Goal: Use online tool/utility: Use online tool/utility

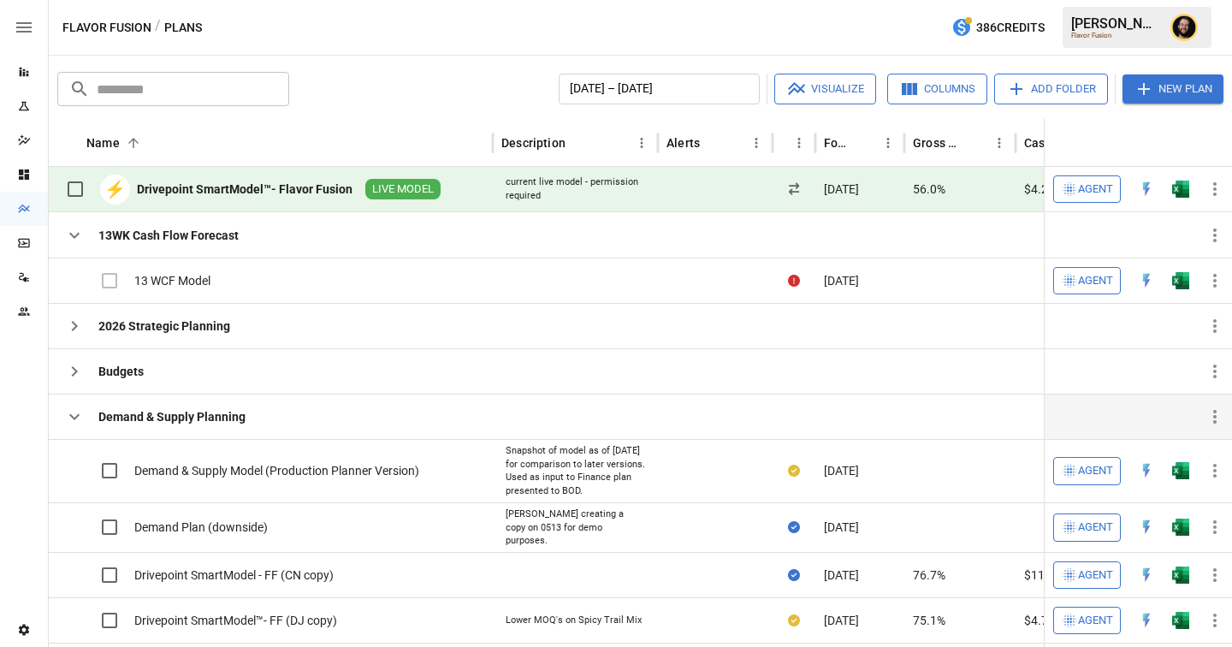
click at [71, 412] on icon "button" at bounding box center [74, 416] width 21 height 21
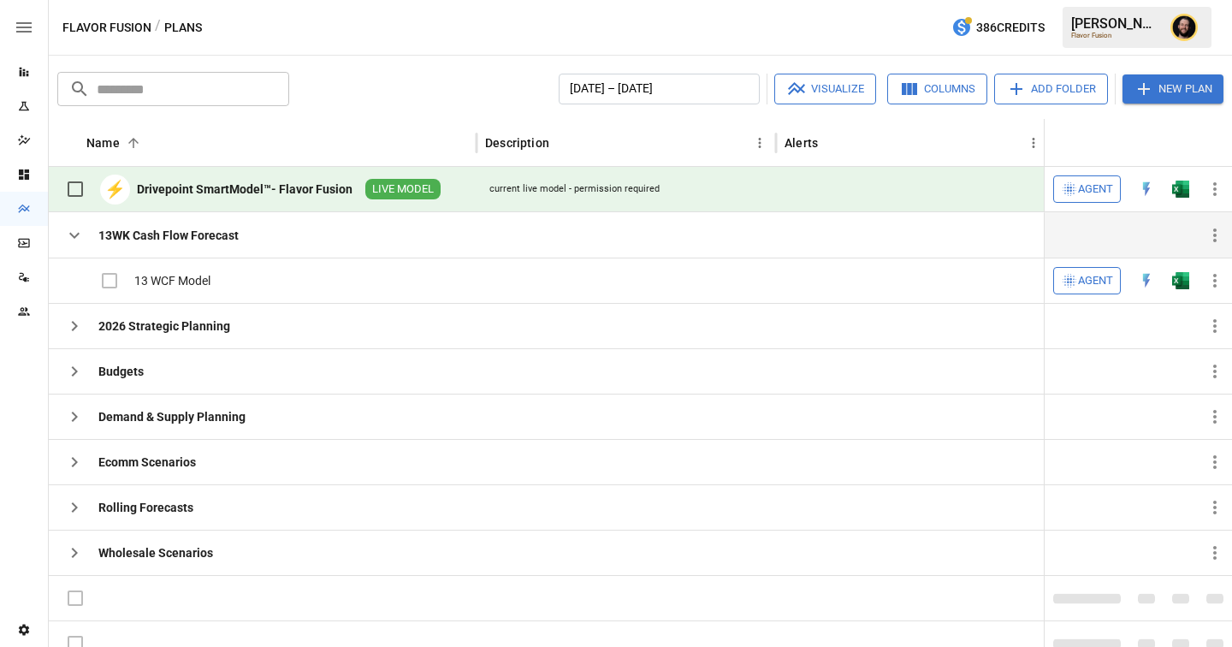
click at [78, 231] on icon "button" at bounding box center [74, 235] width 21 height 21
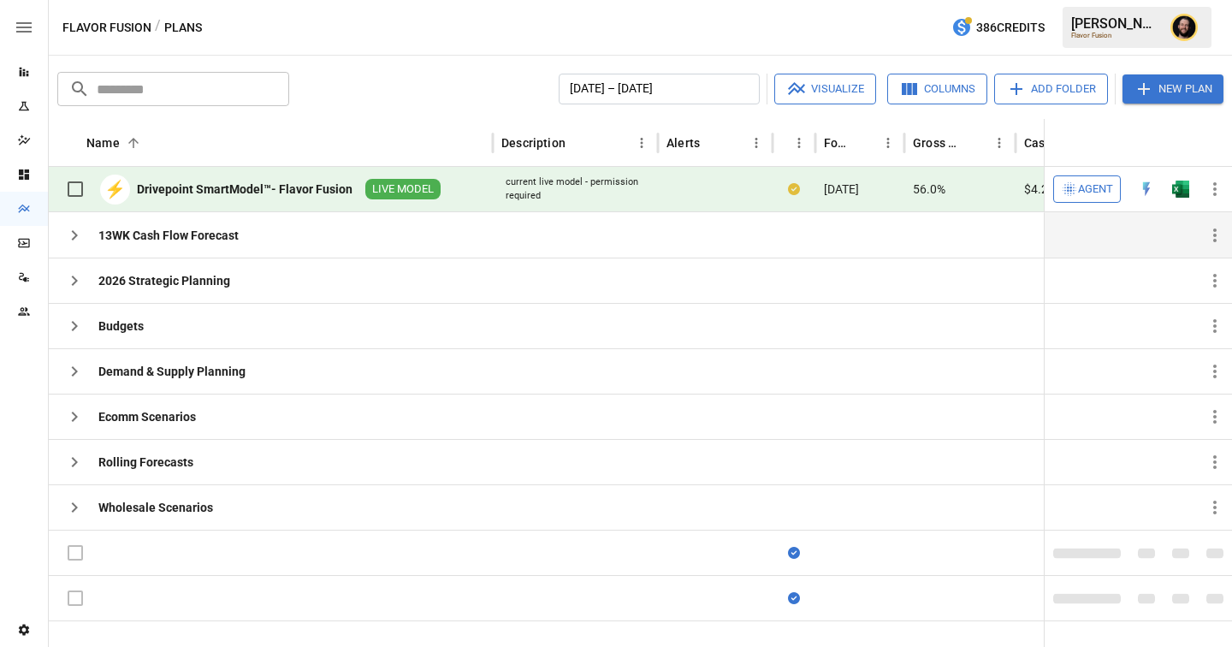
click at [1084, 200] on button "Agent" at bounding box center [1087, 188] width 68 height 27
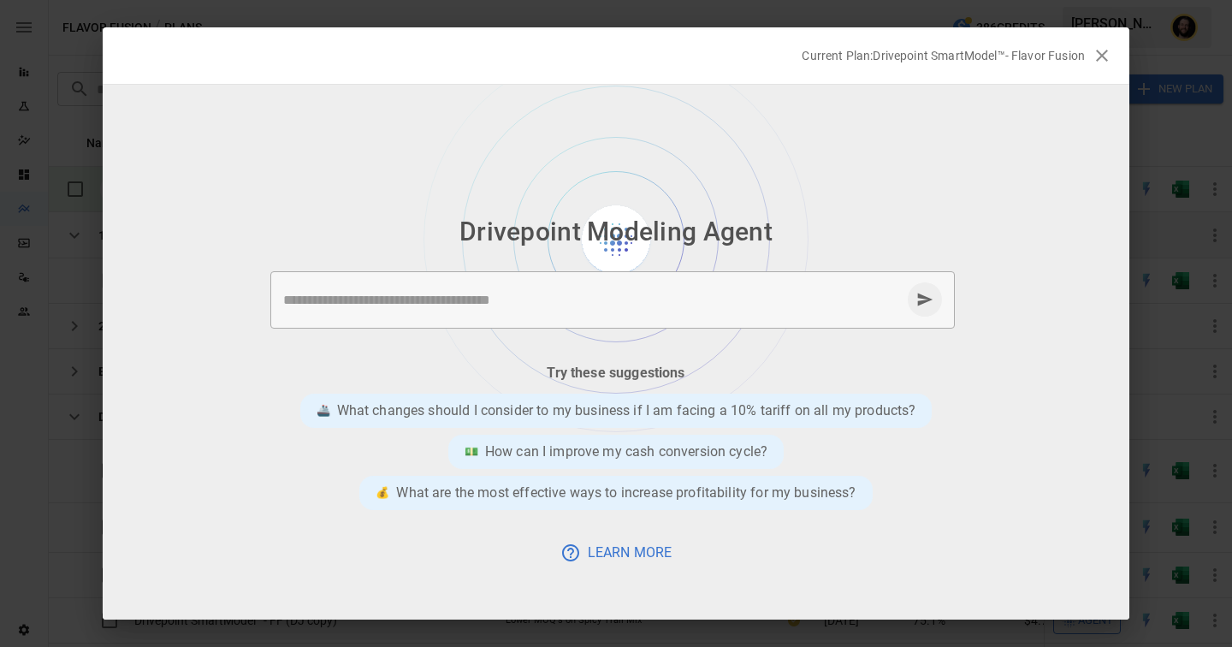
click at [544, 298] on textarea at bounding box center [592, 300] width 618 height 20
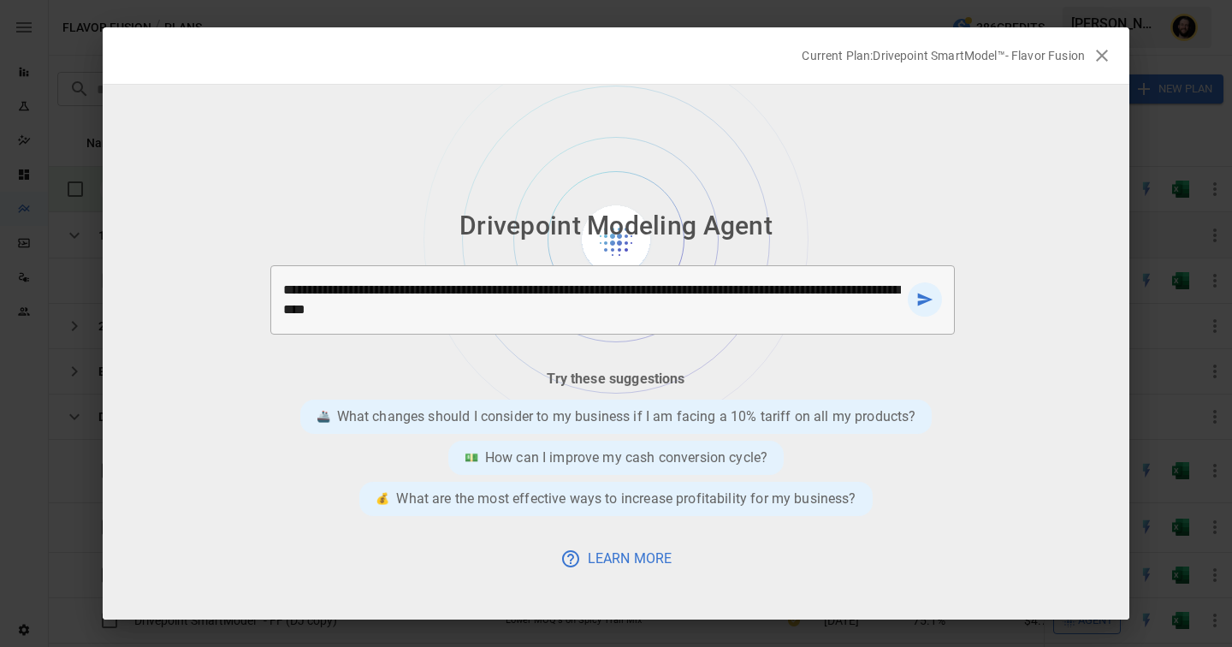
type textarea "**********"
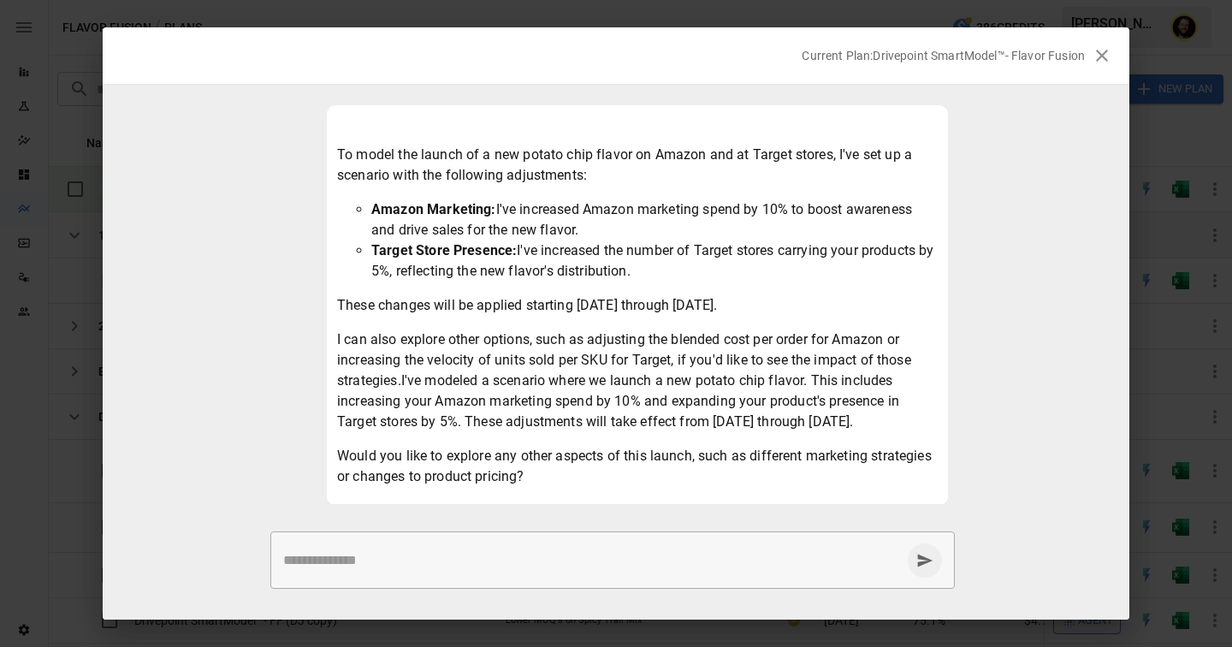
scroll to position [110, 0]
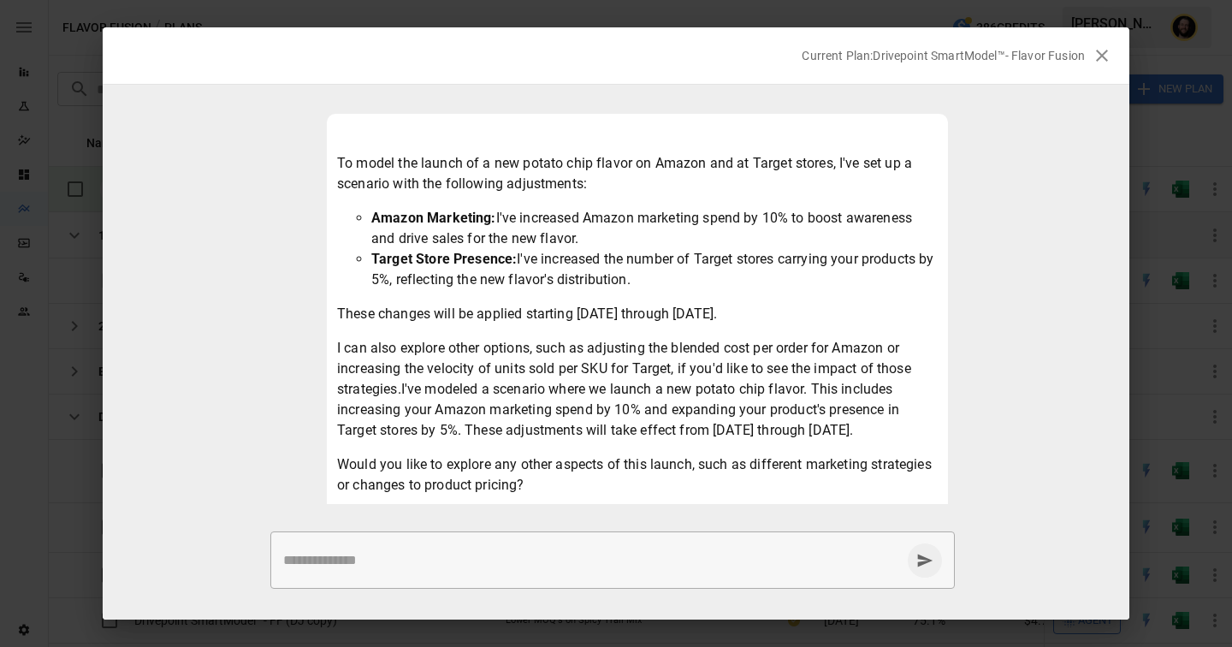
drag, startPoint x: 662, startPoint y: 287, endPoint x: 406, endPoint y: 235, distance: 260.9
click at [406, 235] on ul "Amazon Marketing: I've increased Amazon marketing spend by 10% to boost awarene…" at bounding box center [637, 249] width 601 height 82
click at [772, 227] on li "Amazon Marketing: I've increased Amazon marketing spend by 10% to boost awarene…" at bounding box center [654, 228] width 566 height 41
click at [797, 225] on li "Amazon Marketing: I've increased Amazon marketing spend by 10% to boost awarene…" at bounding box center [654, 228] width 566 height 41
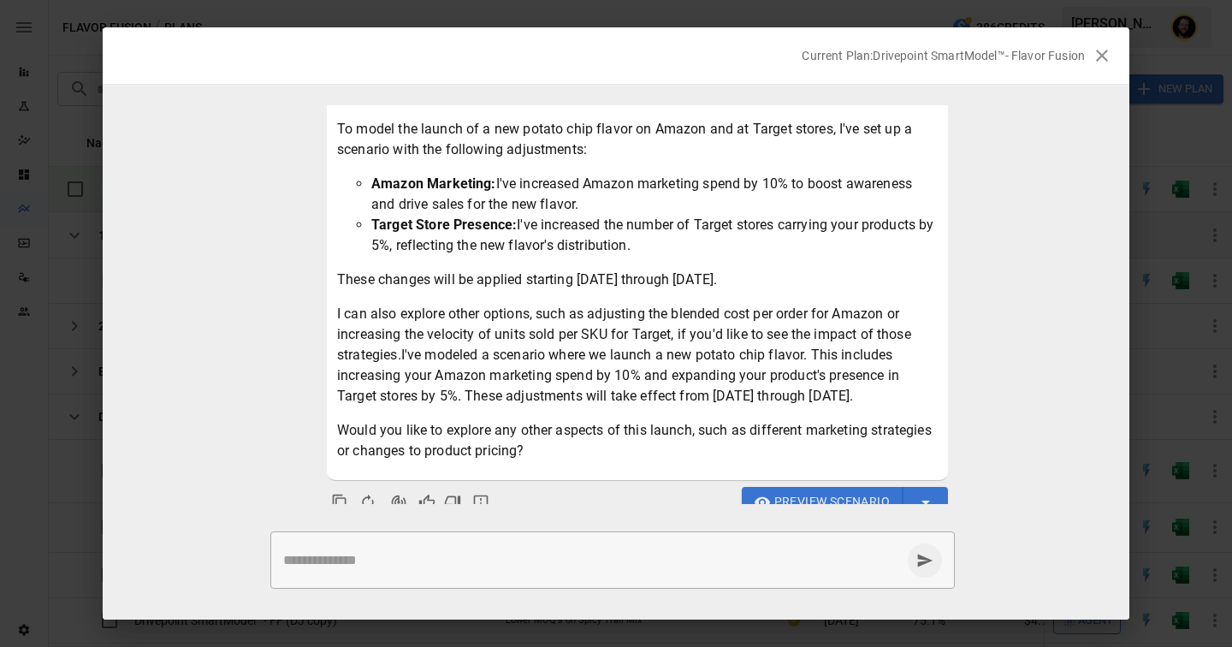
scroll to position [145, 0]
drag, startPoint x: 580, startPoint y: 279, endPoint x: 822, endPoint y: 285, distance: 242.2
click at [822, 285] on p "These changes will be applied starting [DATE] through [DATE]." at bounding box center [637, 279] width 601 height 21
click at [740, 364] on p "I can also explore other options, such as adjusting the blended cost per order …" at bounding box center [637, 354] width 601 height 103
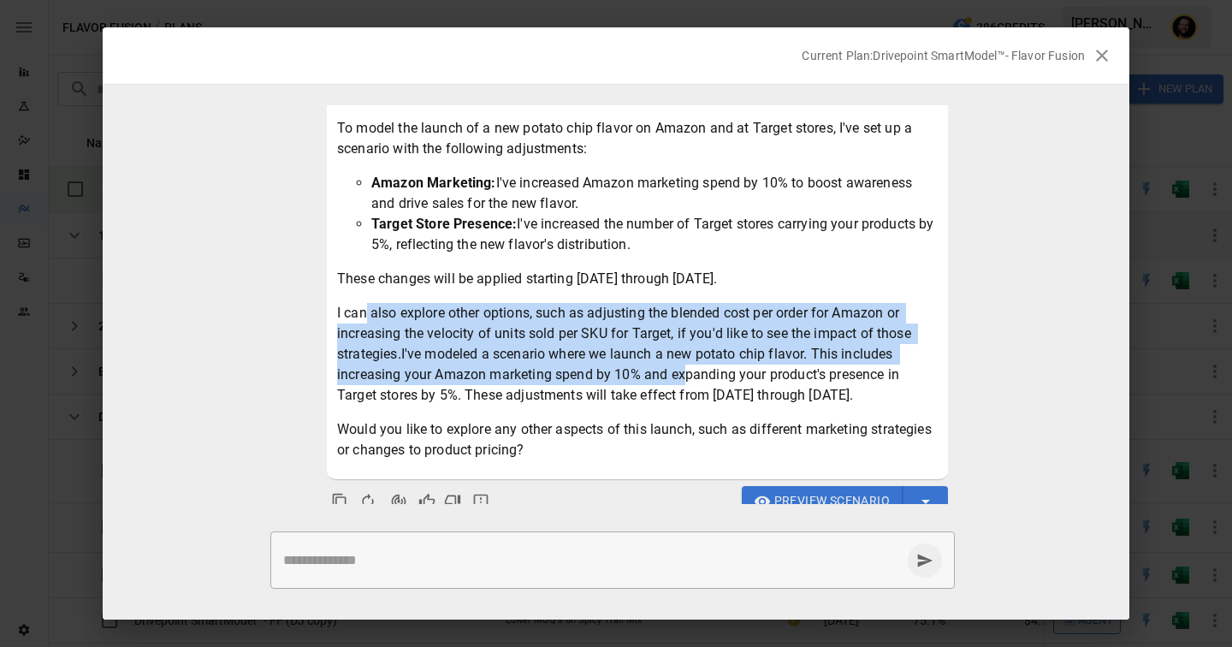
drag, startPoint x: 368, startPoint y: 317, endPoint x: 686, endPoint y: 374, distance: 323.2
click at [686, 374] on p "I can also explore other options, such as adjusting the blended cost per order …" at bounding box center [637, 354] width 601 height 103
click at [772, 316] on p "I can also explore other options, such as adjusting the blended cost per order …" at bounding box center [637, 354] width 601 height 103
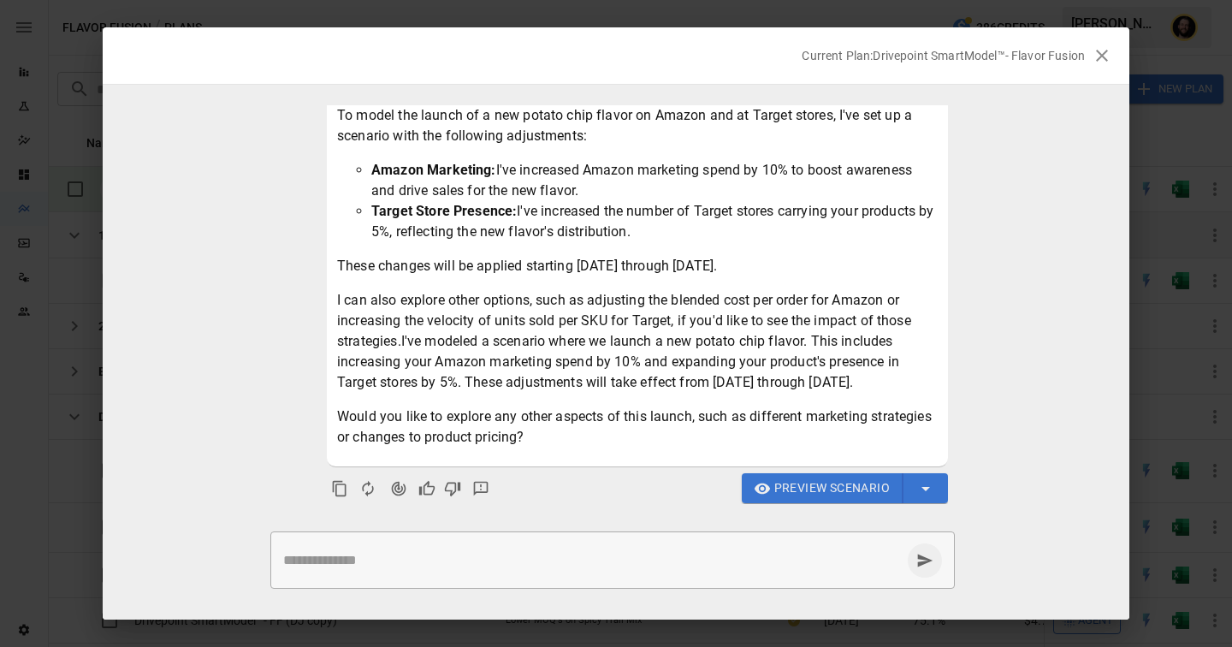
scroll to position [164, 0]
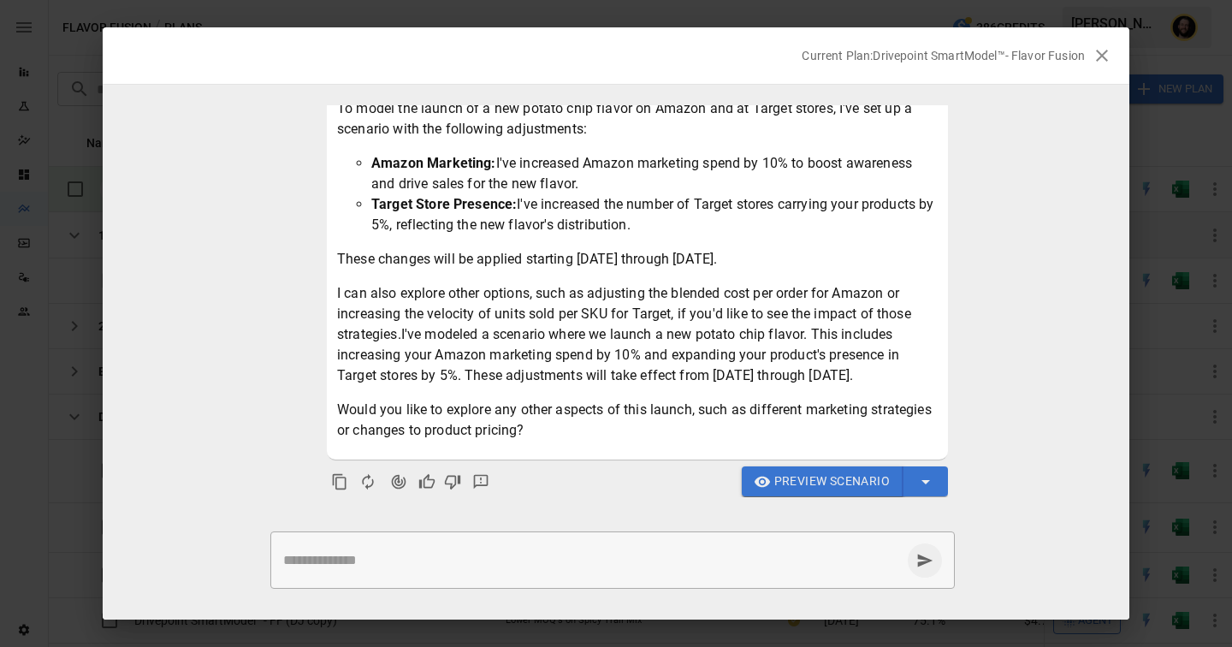
click at [800, 486] on span "Preview Scenario" at bounding box center [832, 481] width 116 height 21
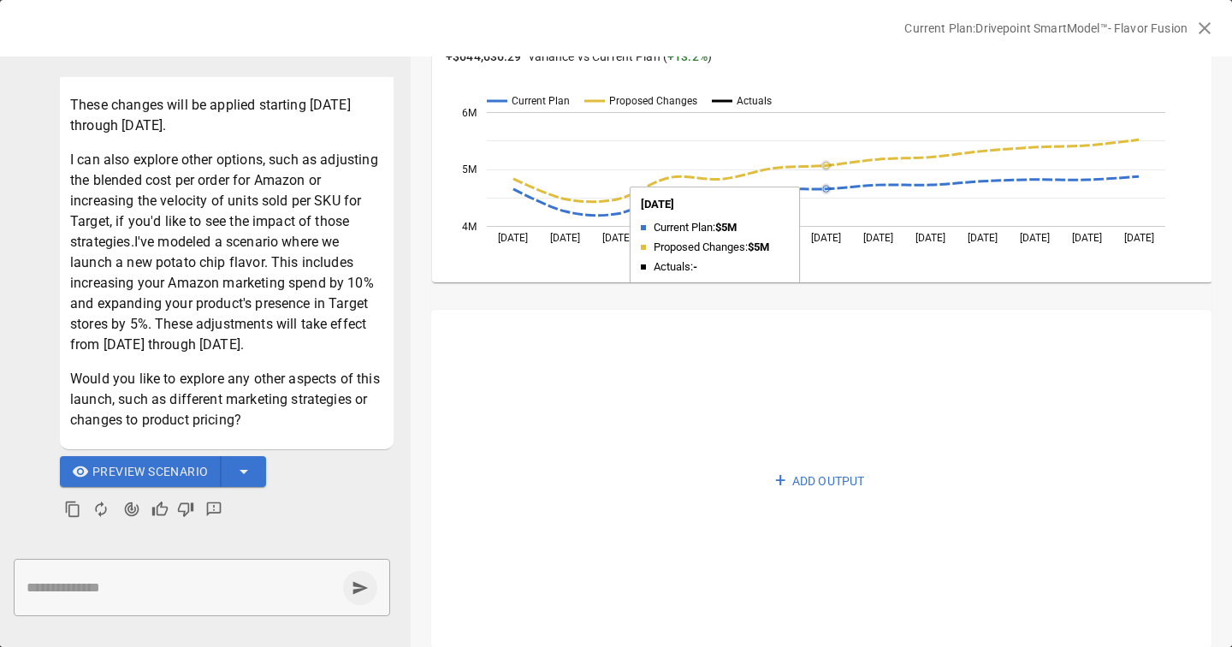
scroll to position [1075, 0]
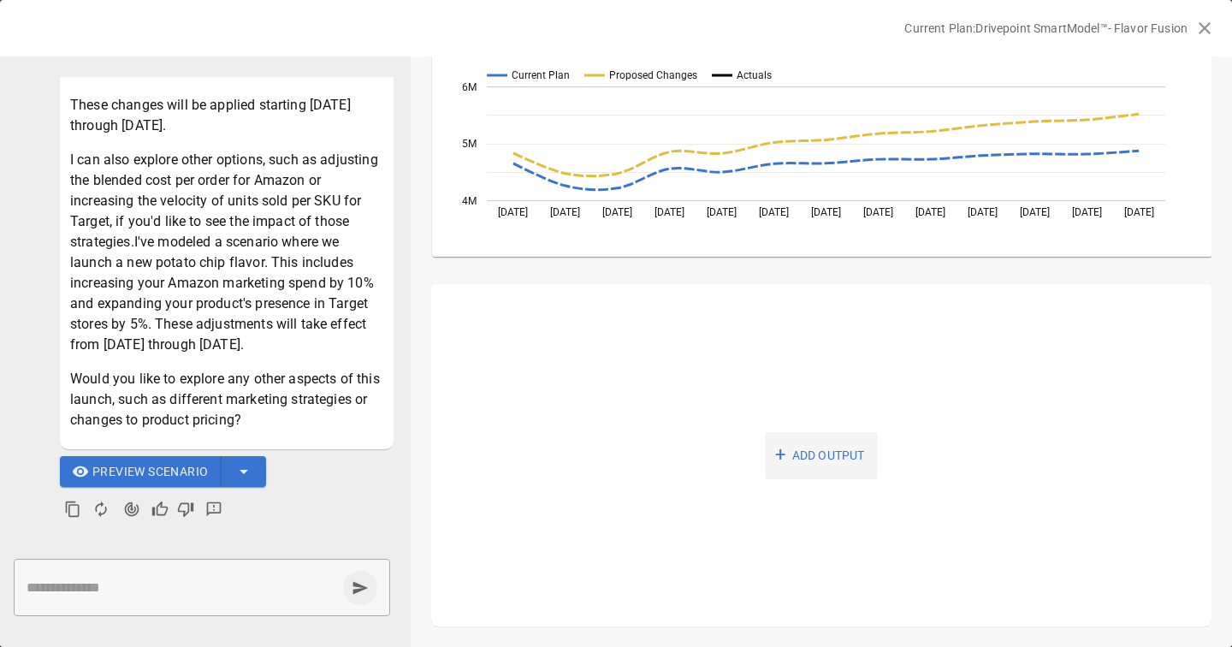
click at [797, 466] on button "+ ADD OUTPUT" at bounding box center [821, 455] width 113 height 47
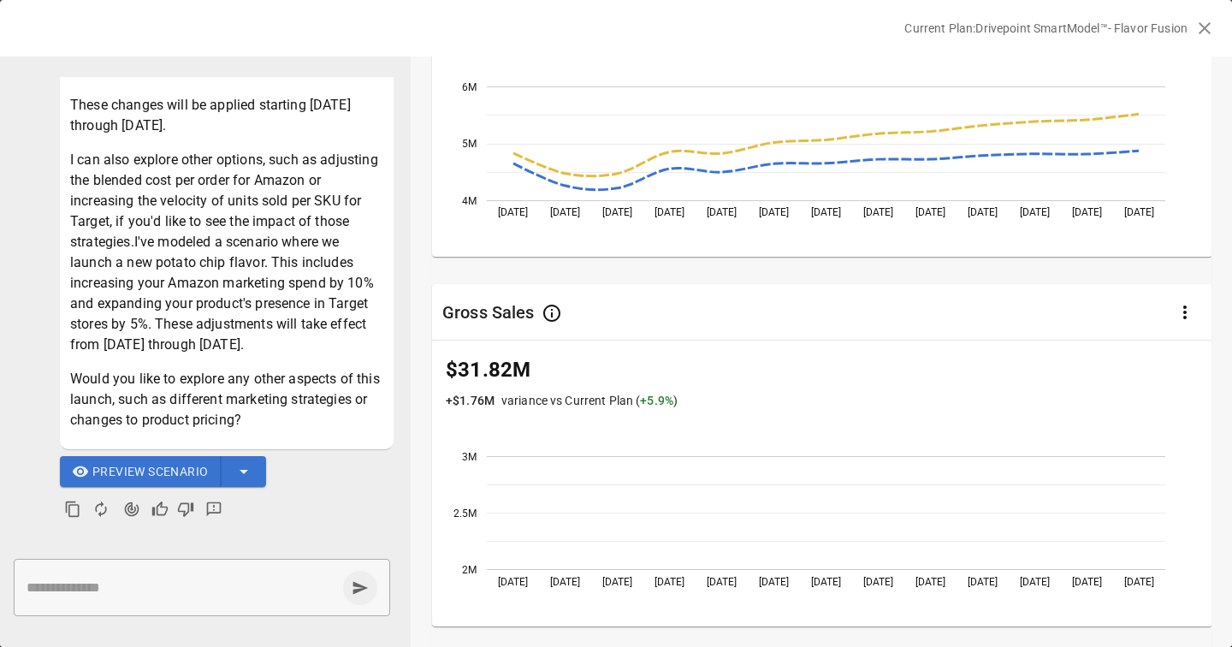
scroll to position [1445, 0]
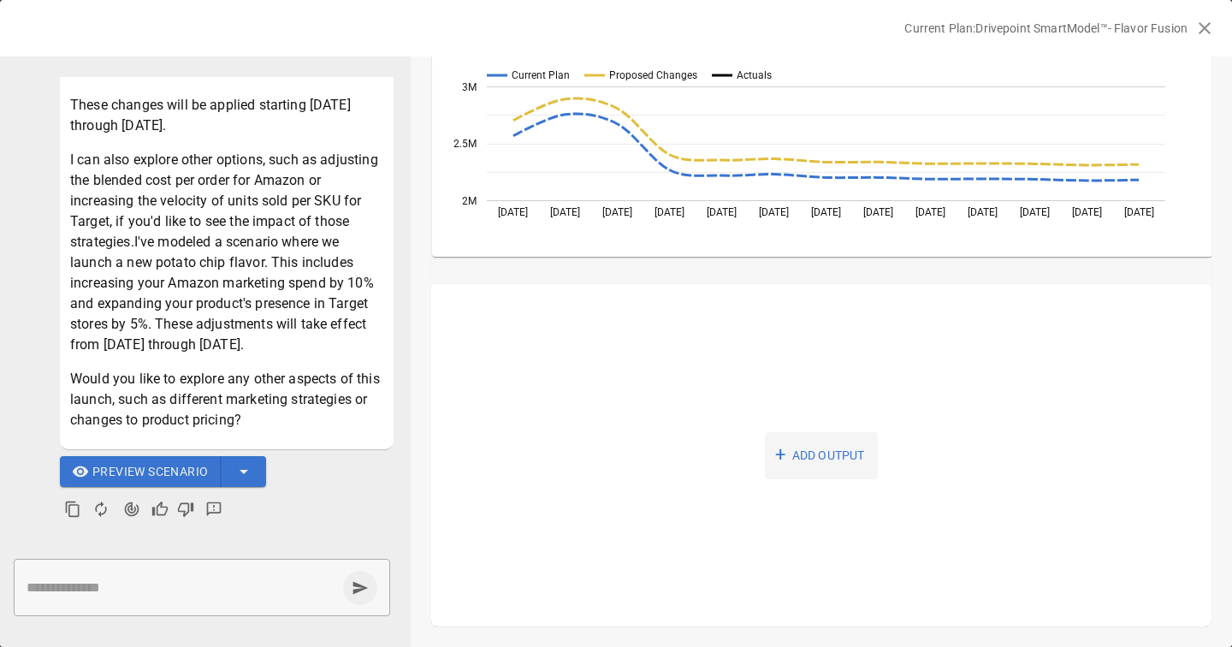
click at [799, 464] on button "+ ADD OUTPUT" at bounding box center [821, 455] width 113 height 47
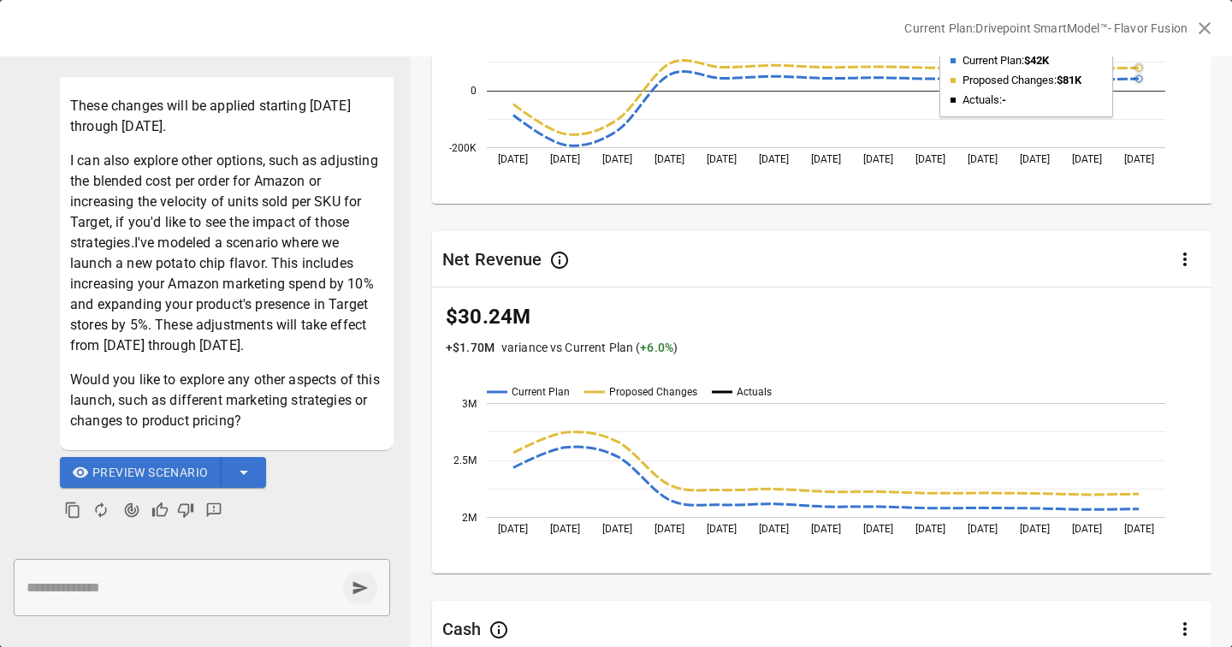
scroll to position [0, 0]
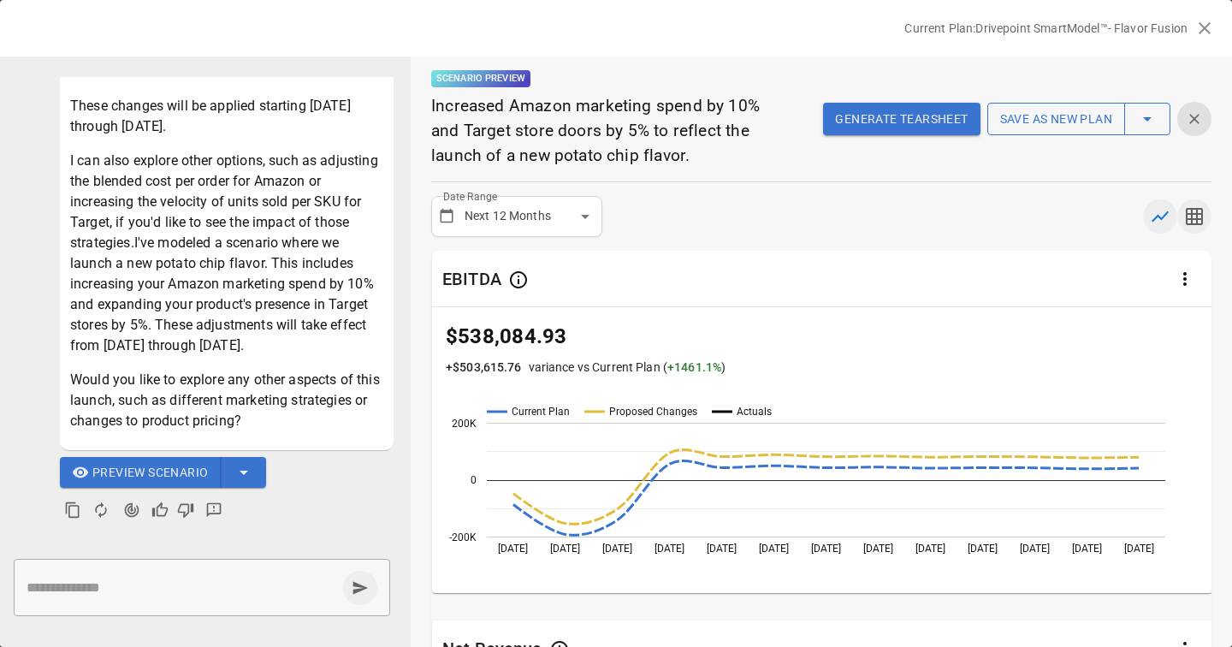
click at [1193, 217] on icon "button" at bounding box center [1194, 216] width 21 height 21
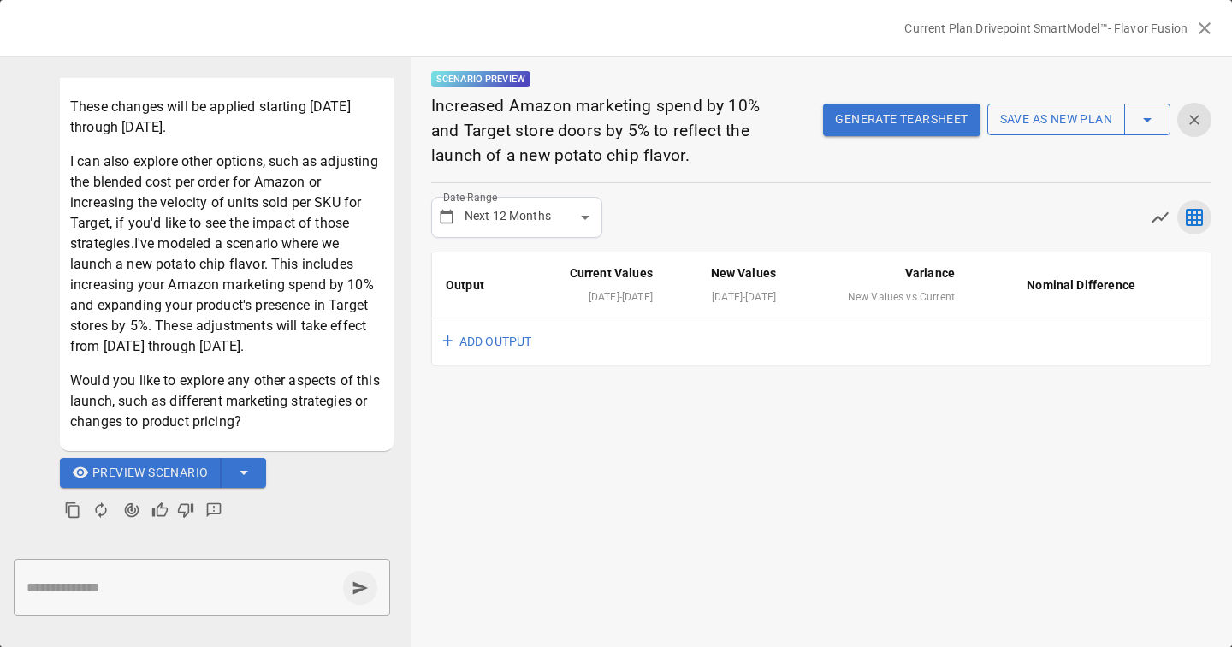
scroll to position [393, 0]
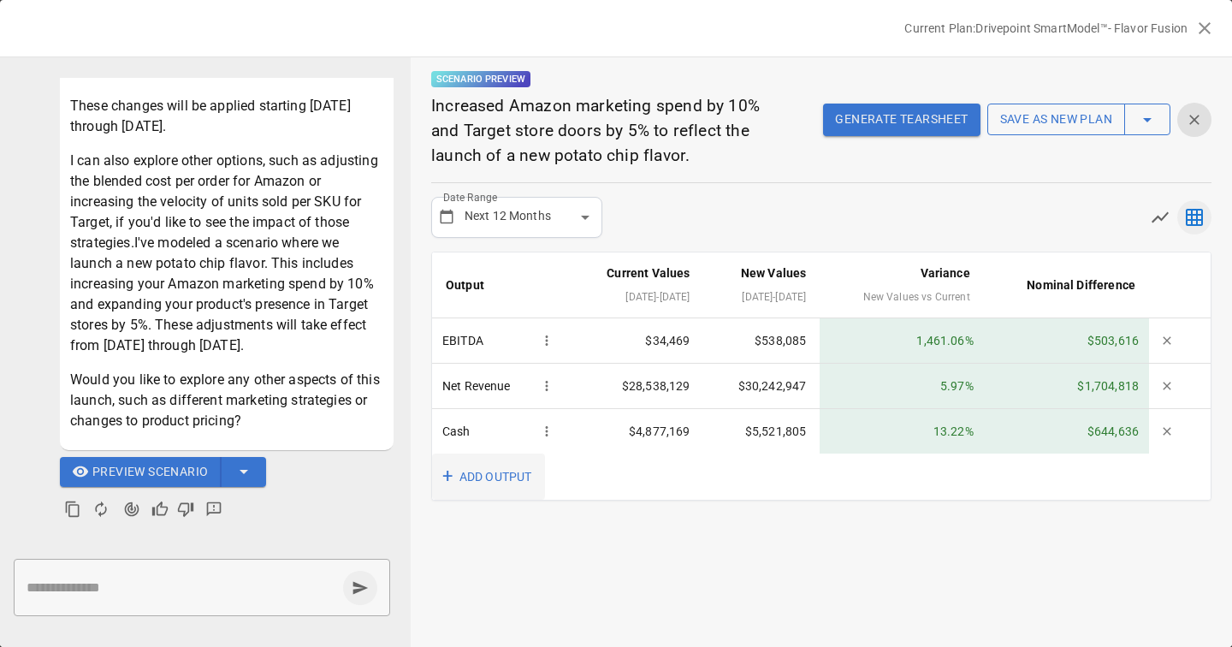
click at [481, 484] on button "+ ADD OUTPUT" at bounding box center [488, 476] width 113 height 47
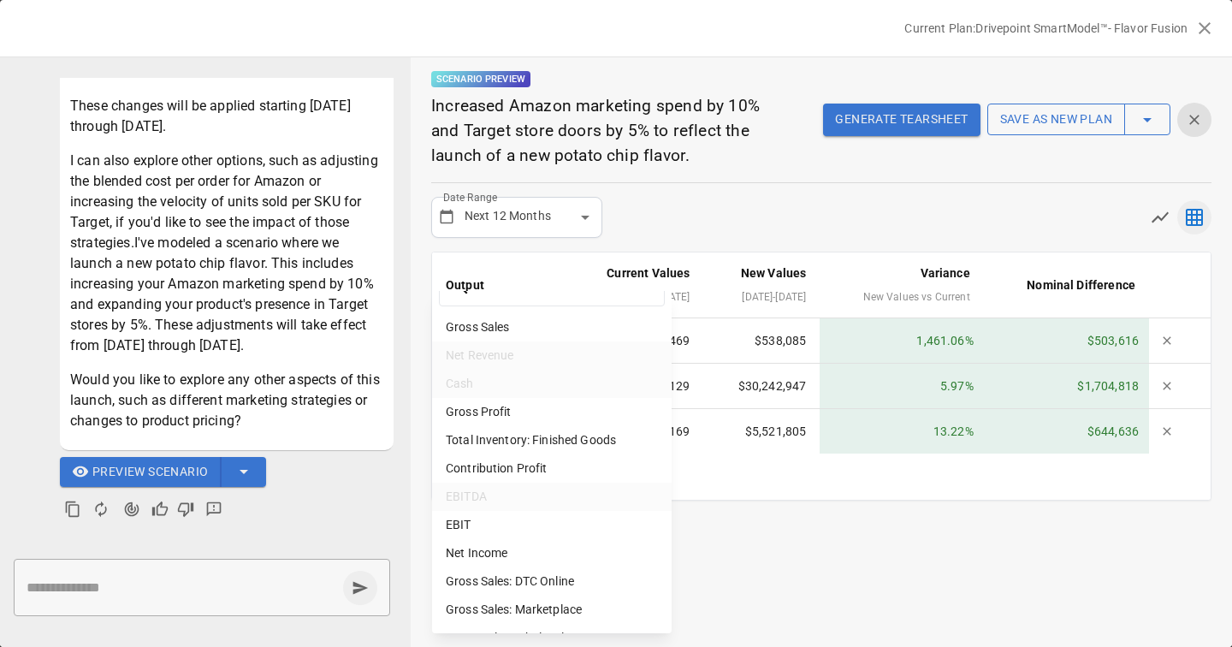
scroll to position [23, 0]
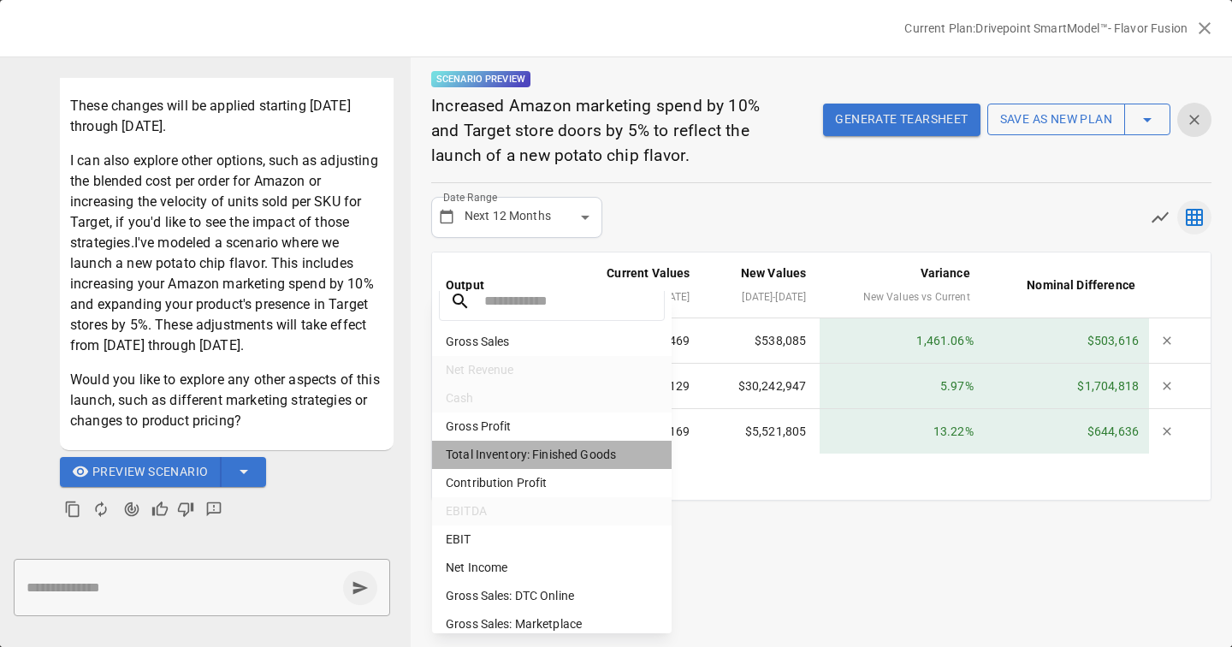
click at [554, 450] on li "Total Inventory: Finished Goods" at bounding box center [552, 455] width 240 height 28
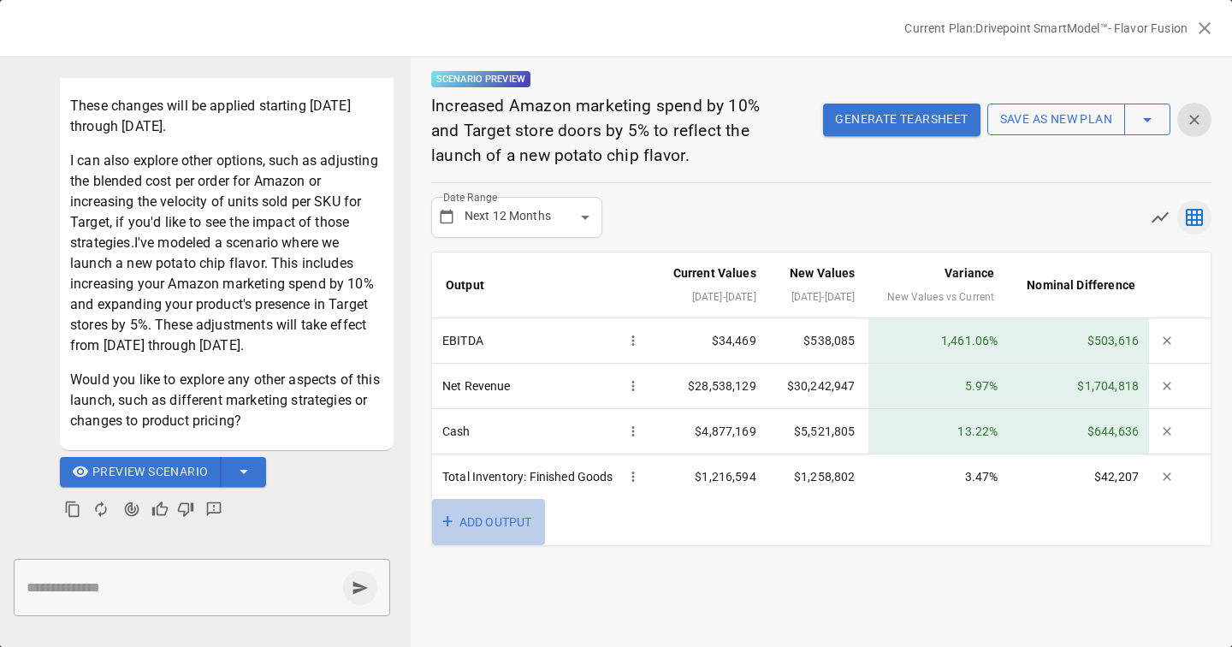
click at [483, 542] on button "+ ADD OUTPUT" at bounding box center [488, 522] width 113 height 47
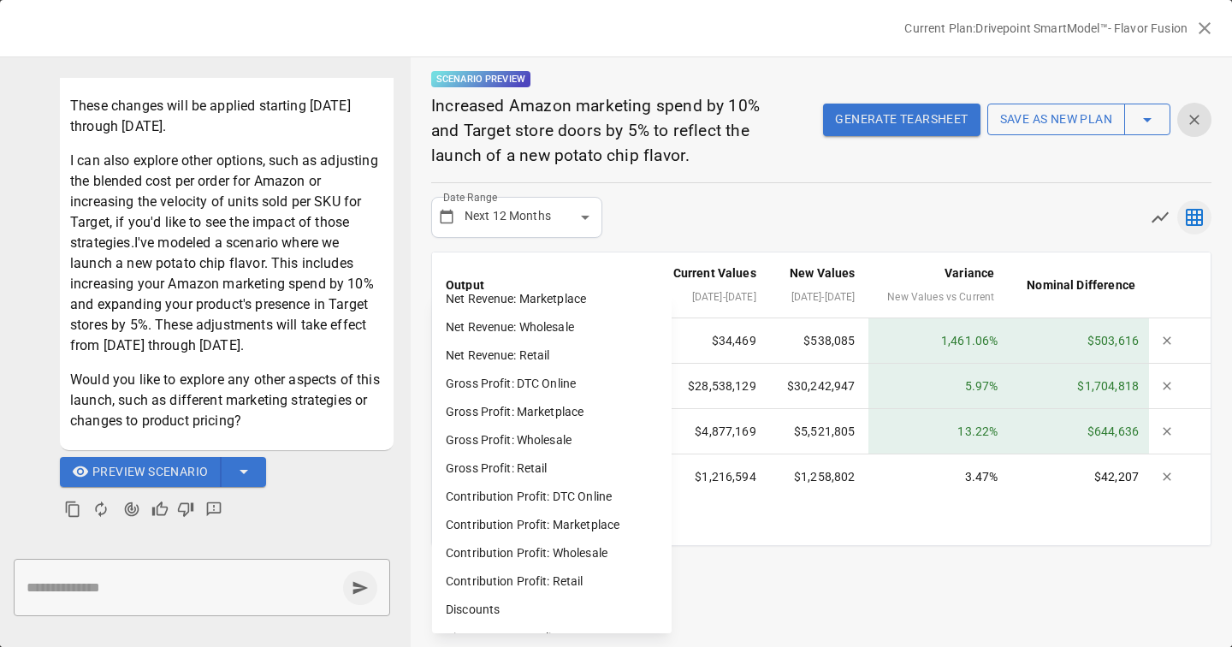
scroll to position [505, 0]
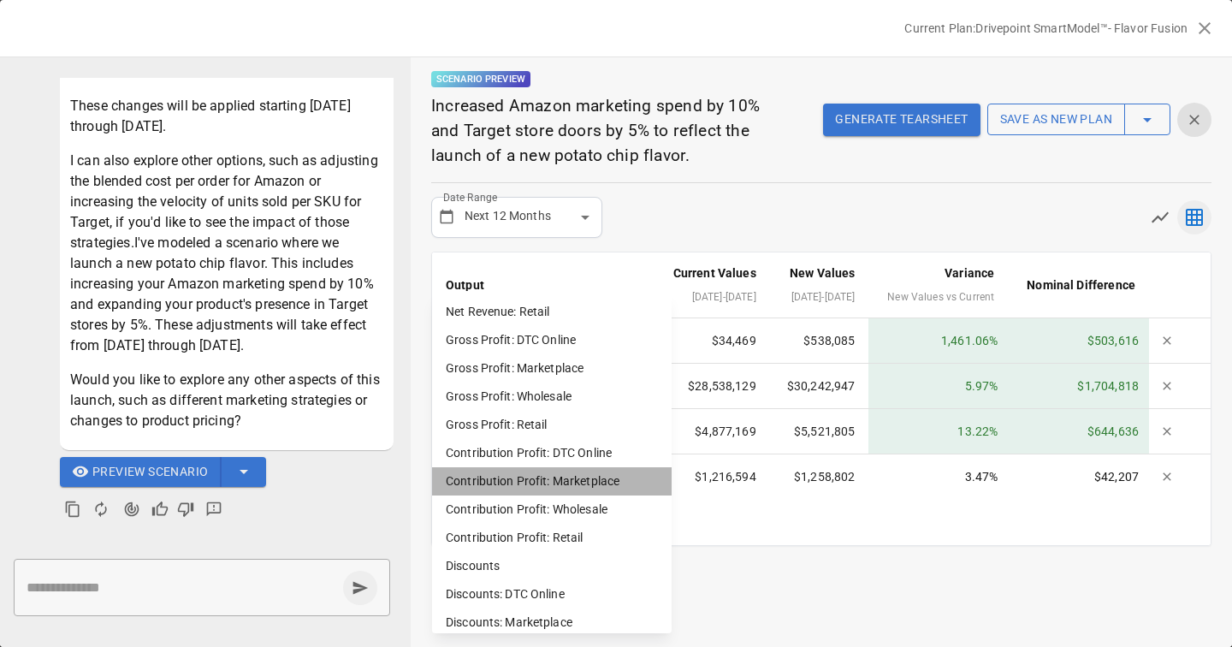
click at [572, 483] on li "Contribution Profit: Marketplace" at bounding box center [552, 481] width 240 height 28
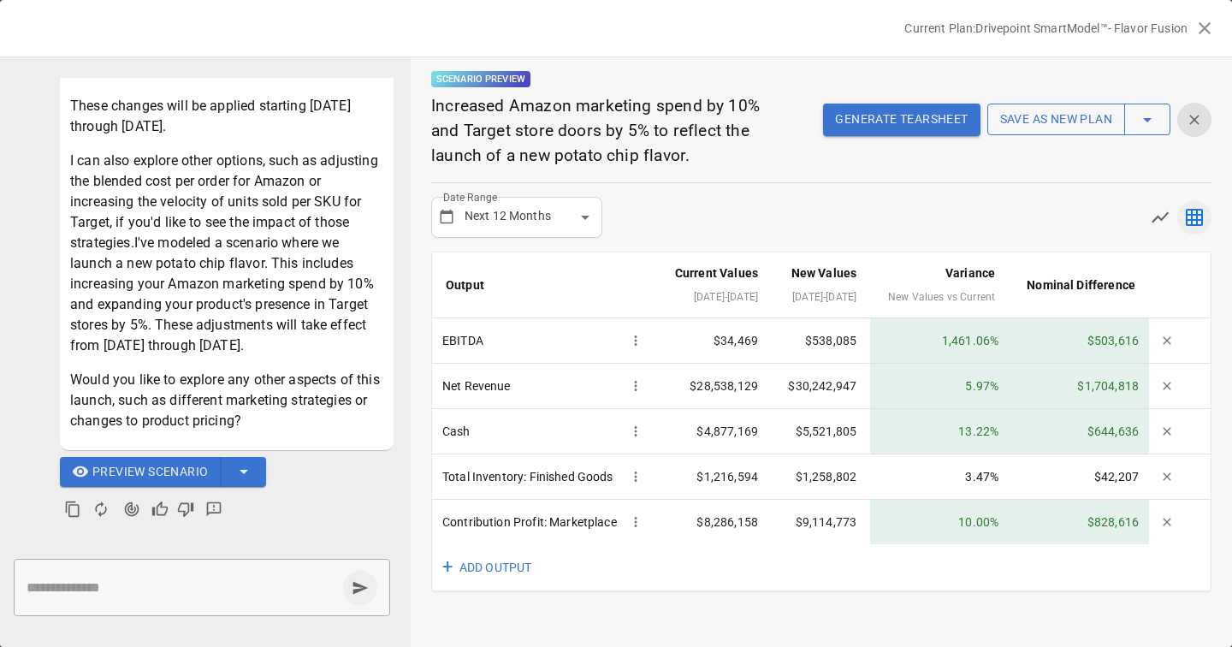
scroll to position [0, 0]
click at [487, 591] on button "+ ADD OUTPUT" at bounding box center [488, 567] width 113 height 47
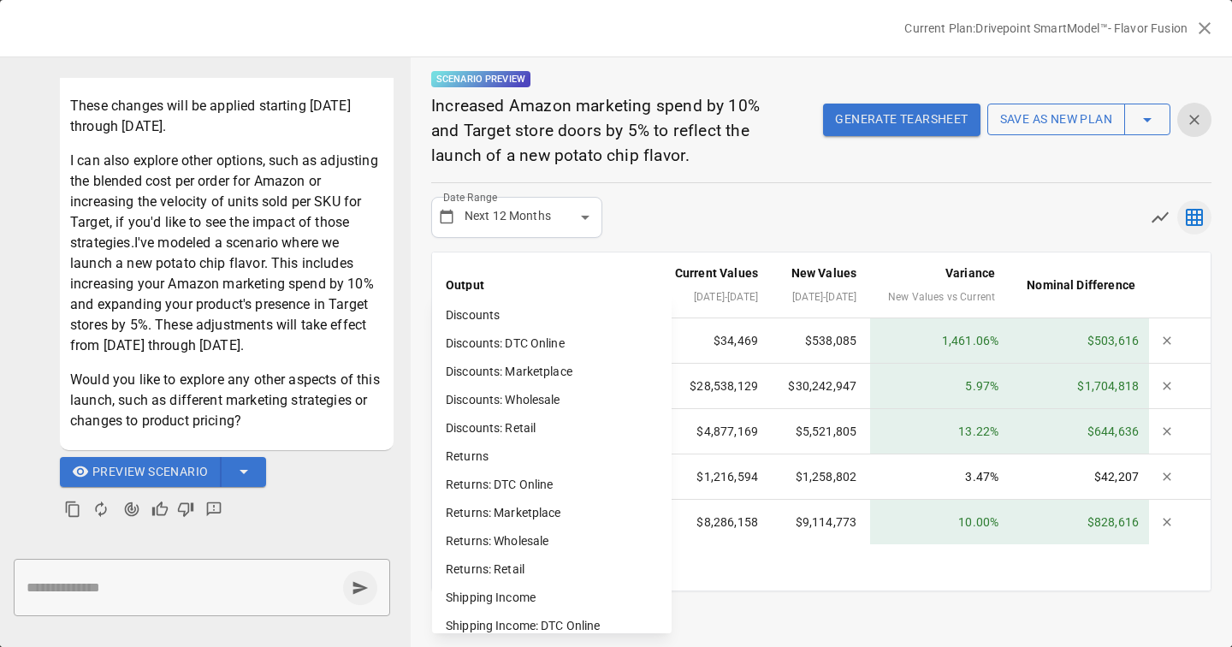
scroll to position [1164, 0]
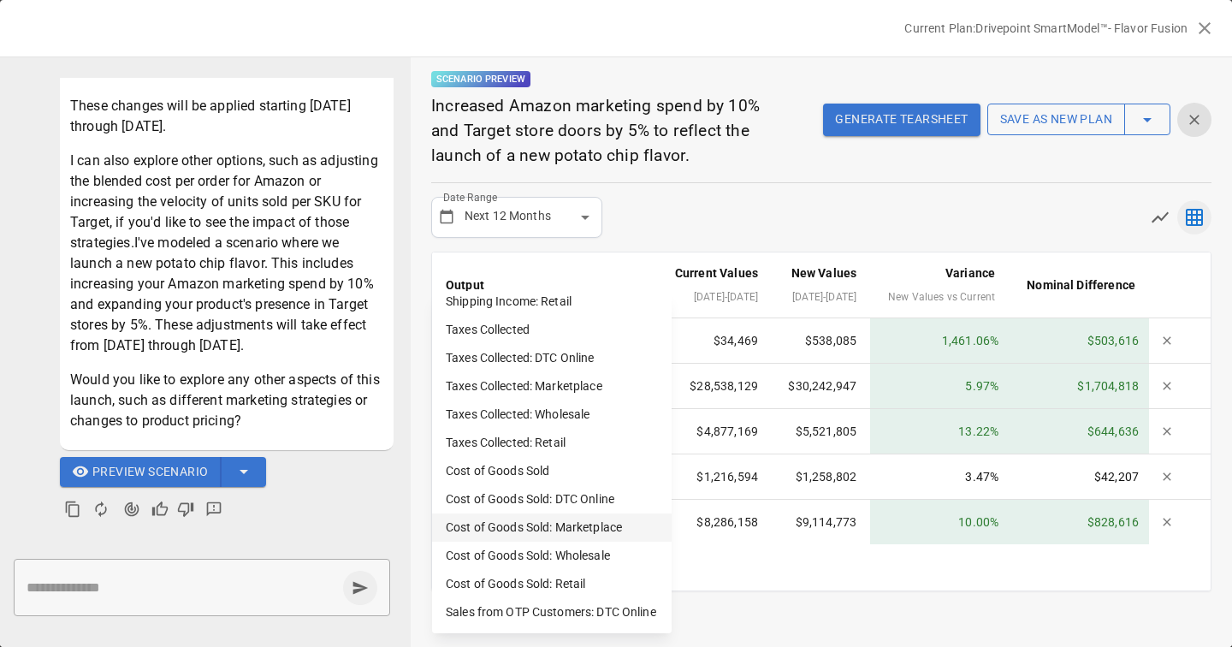
click at [564, 524] on li "Cost of Goods Sold: Marketplace" at bounding box center [552, 527] width 240 height 28
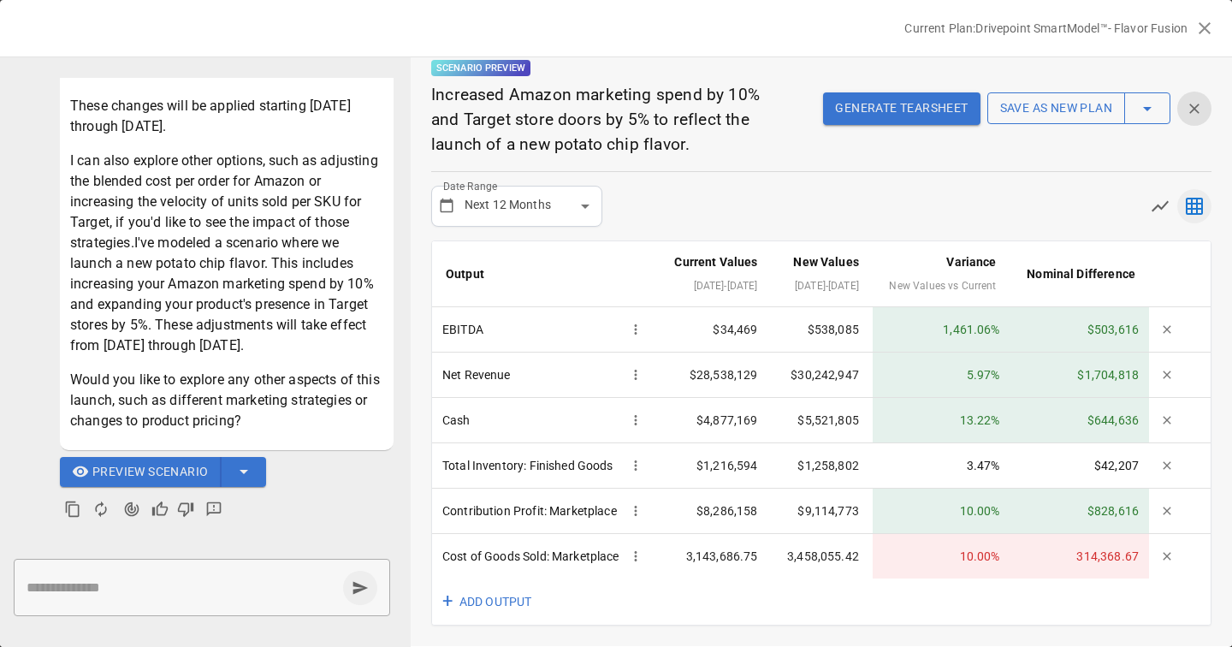
scroll to position [0, 0]
